Goal: Task Accomplishment & Management: Use online tool/utility

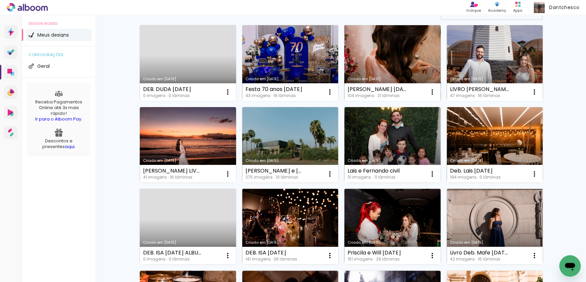
scroll to position [30, 0]
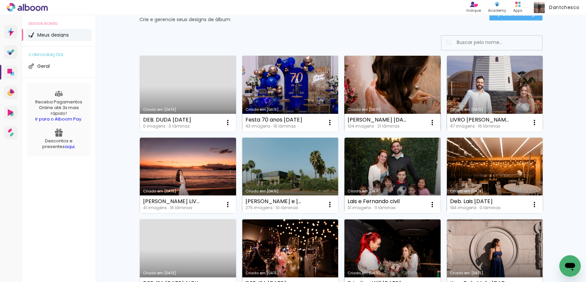
click at [382, 89] on link "Criado em [DATE]" at bounding box center [392, 94] width 96 height 76
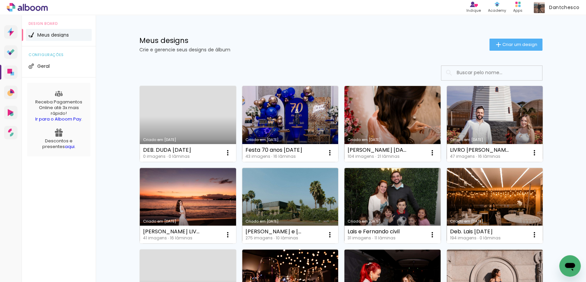
drag, startPoint x: 2, startPoint y: 255, endPoint x: 1, endPoint y: 279, distance: 24.2
click at [1, 279] on div "Prosite Website + Landing pages Proof Sistema de seleção e venda de fotos Desig…" at bounding box center [11, 156] width 22 height 282
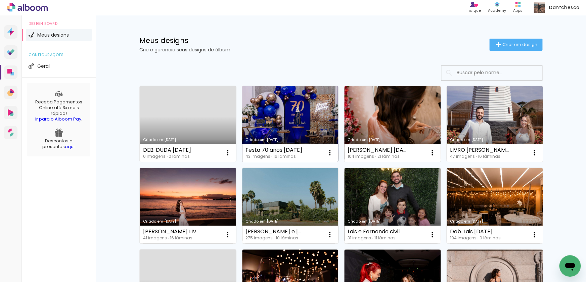
click at [279, 125] on link "Criado em [DATE]" at bounding box center [290, 124] width 96 height 76
